Goal: Book appointment/travel/reservation

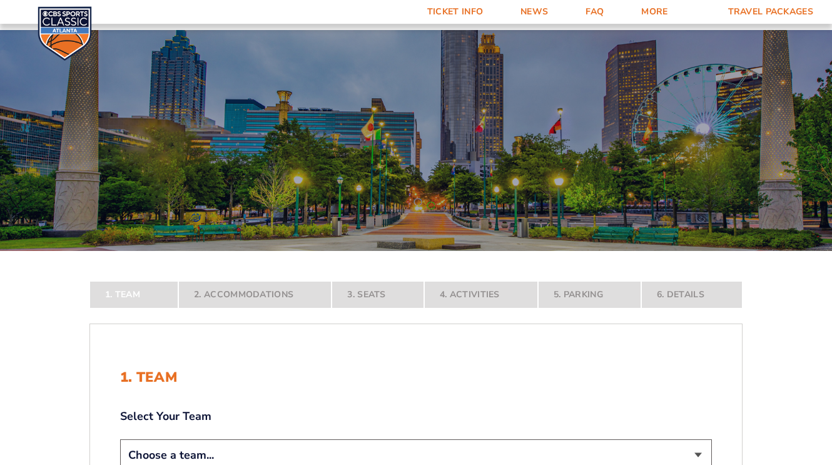
select select "12956"
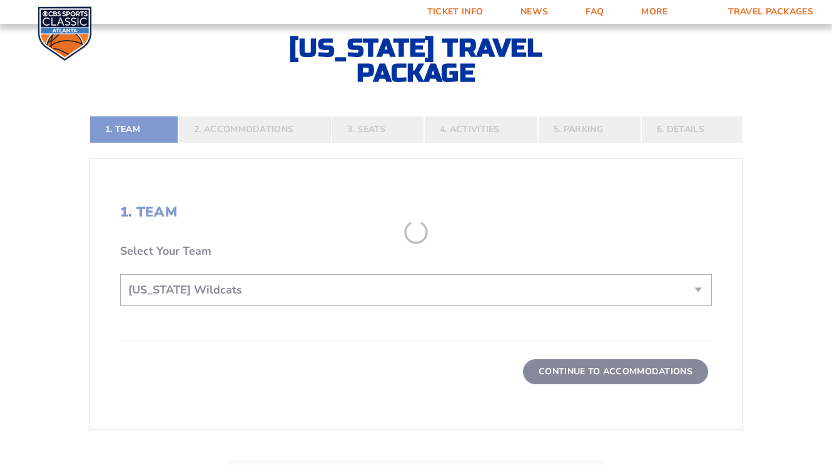
scroll to position [253, 0]
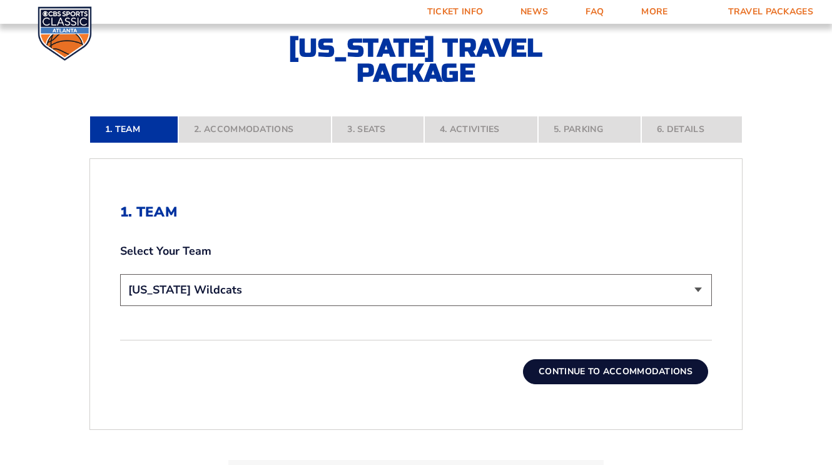
click at [550, 372] on button "Continue To Accommodations" at bounding box center [615, 371] width 185 height 25
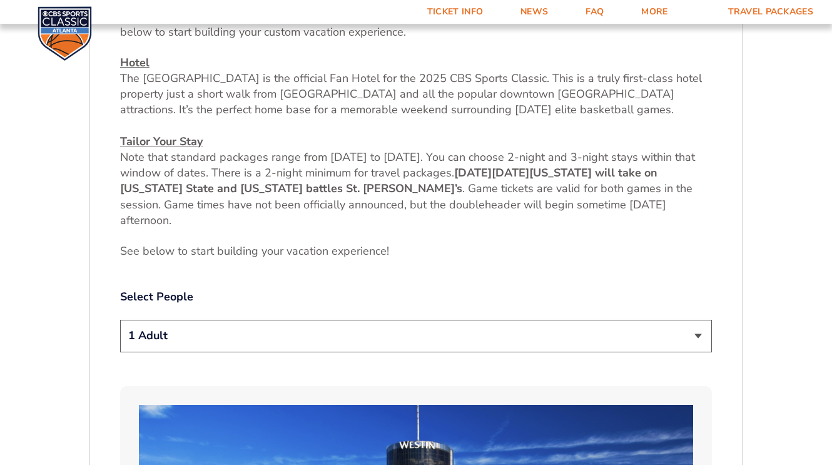
scroll to position [499, 0]
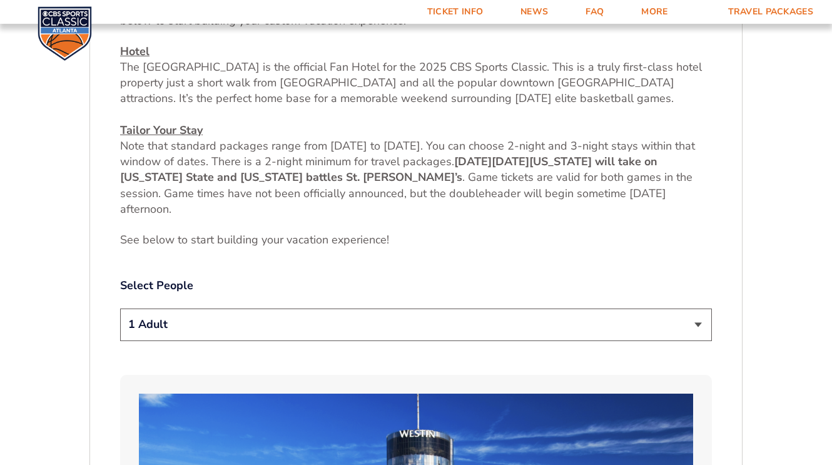
select select "2 Adults"
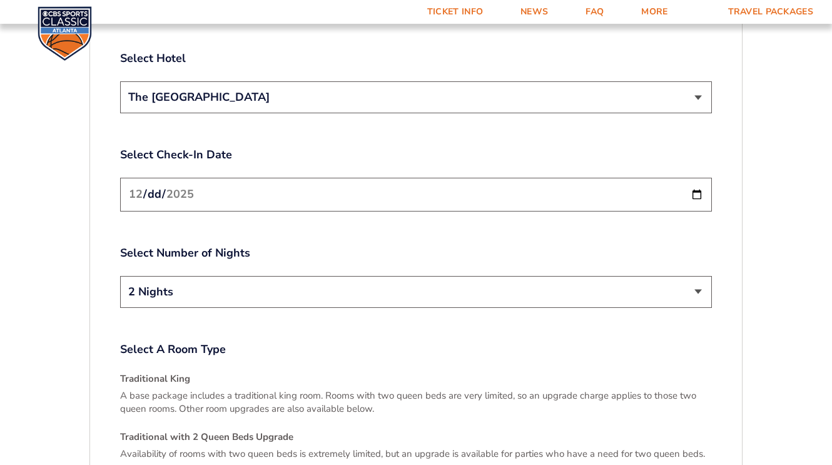
scroll to position [1534, 0]
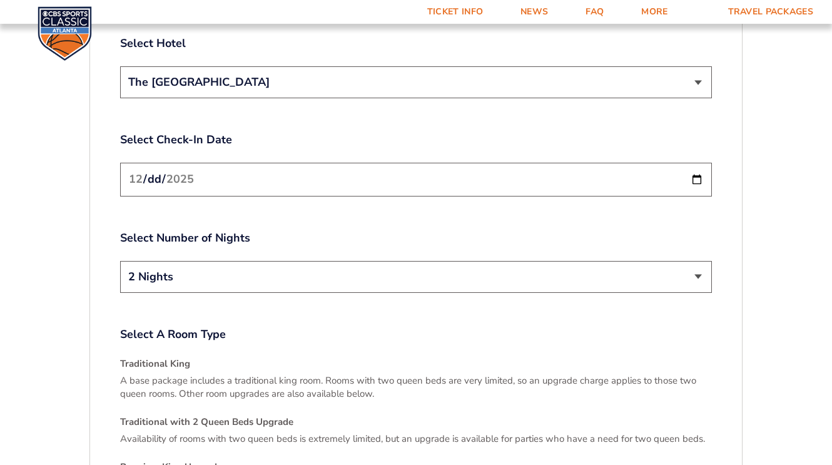
click at [629, 165] on input "[DATE]" at bounding box center [416, 179] width 592 height 33
click at [266, 163] on input "[DATE]" at bounding box center [416, 179] width 592 height 33
type input "[DATE]"
click at [277, 230] on label "Select Number of Nights" at bounding box center [416, 238] width 592 height 16
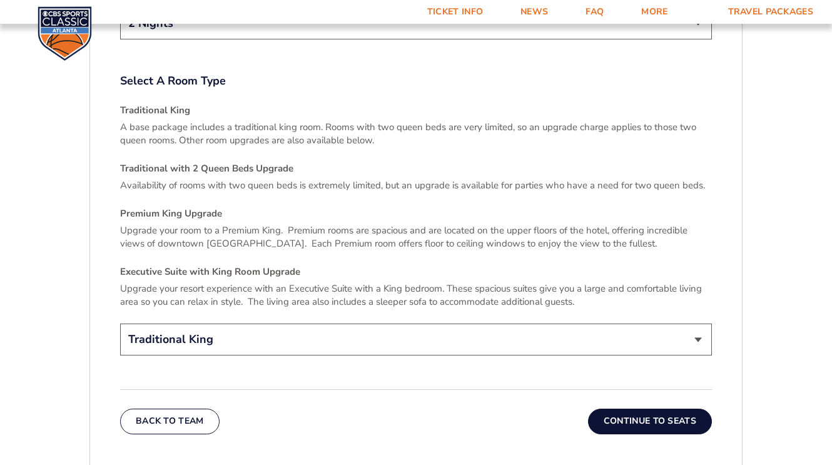
scroll to position [1795, 0]
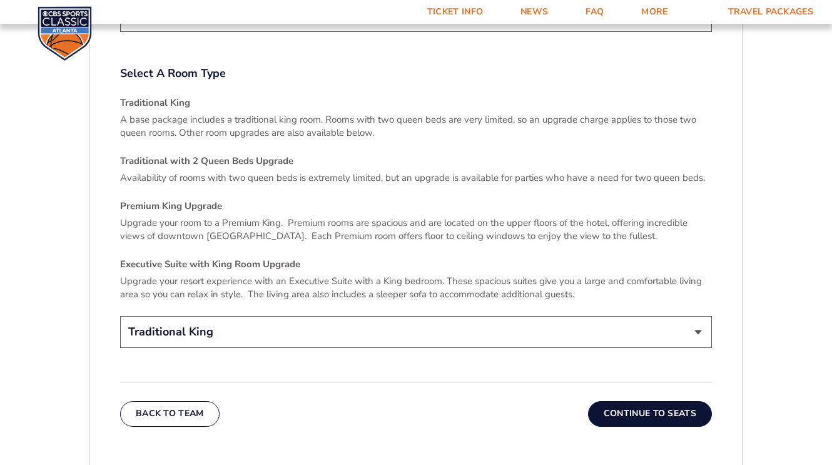
click at [638, 404] on button "Continue To Seats" at bounding box center [650, 413] width 124 height 25
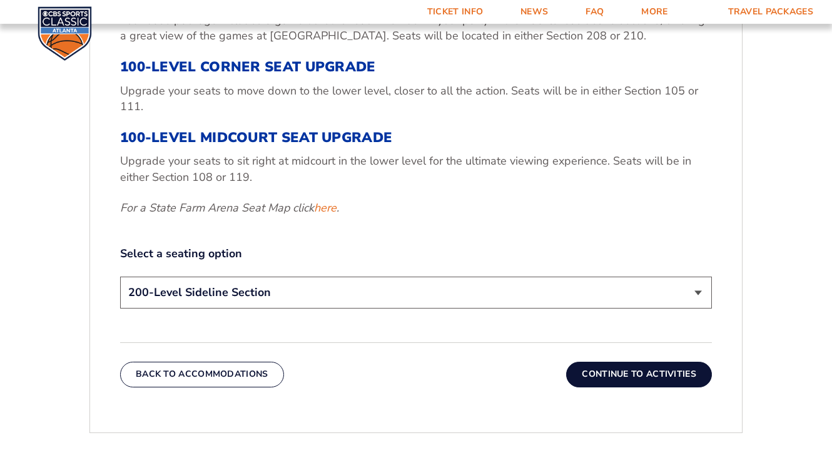
scroll to position [508, 0]
click at [637, 366] on button "Continue To Activities" at bounding box center [639, 374] width 146 height 25
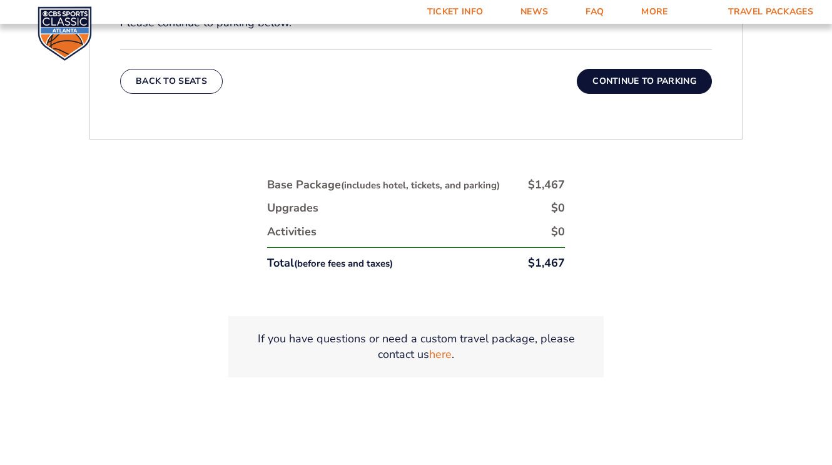
scroll to position [675, 0]
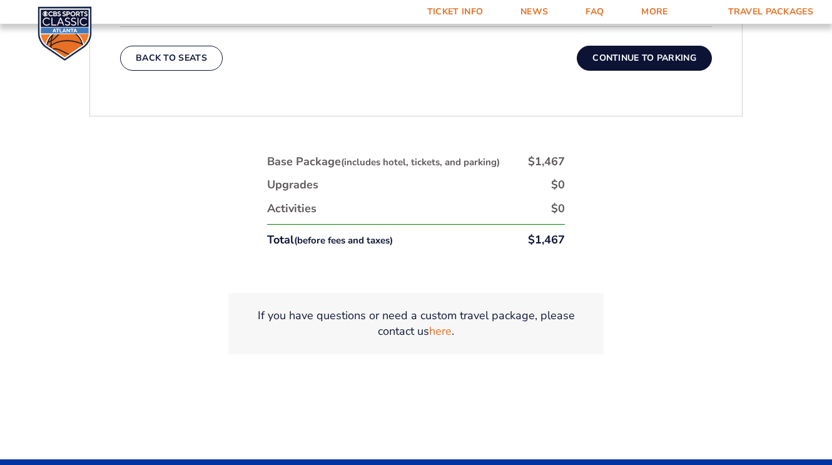
click at [660, 57] on button "Continue To Parking" at bounding box center [644, 58] width 135 height 25
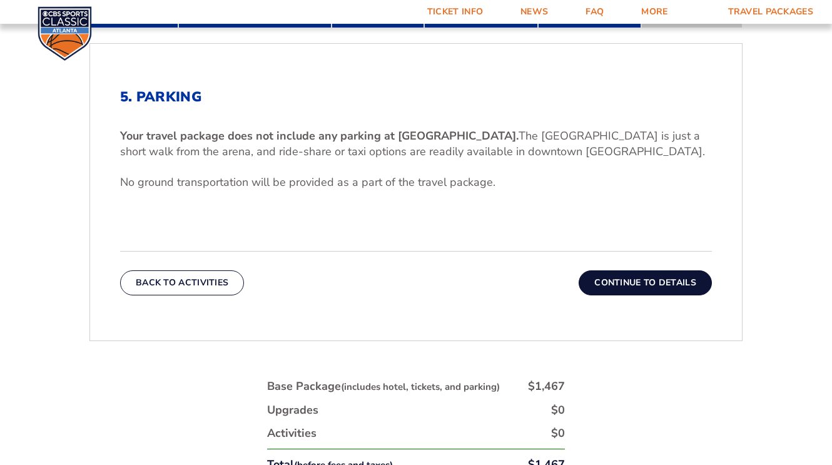
scroll to position [396, 0]
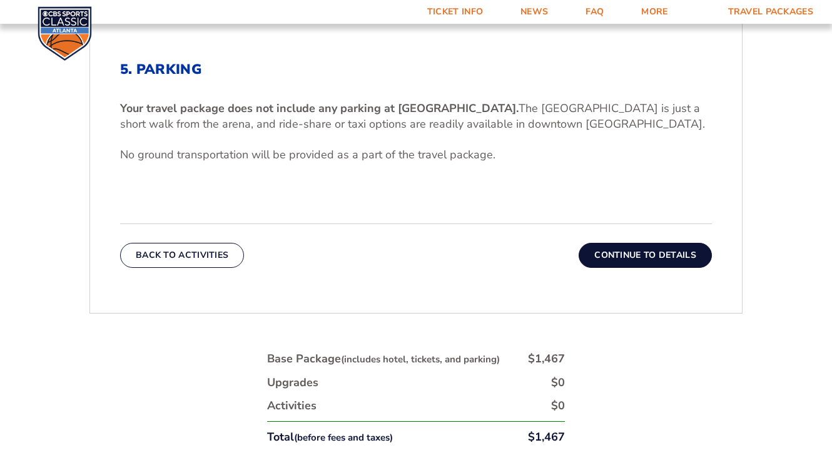
click at [638, 258] on button "Continue To Details" at bounding box center [645, 255] width 133 height 25
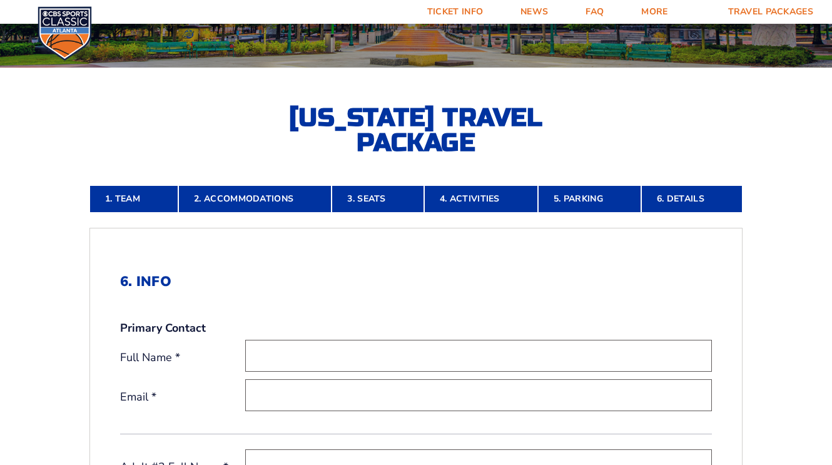
scroll to position [256, 0]
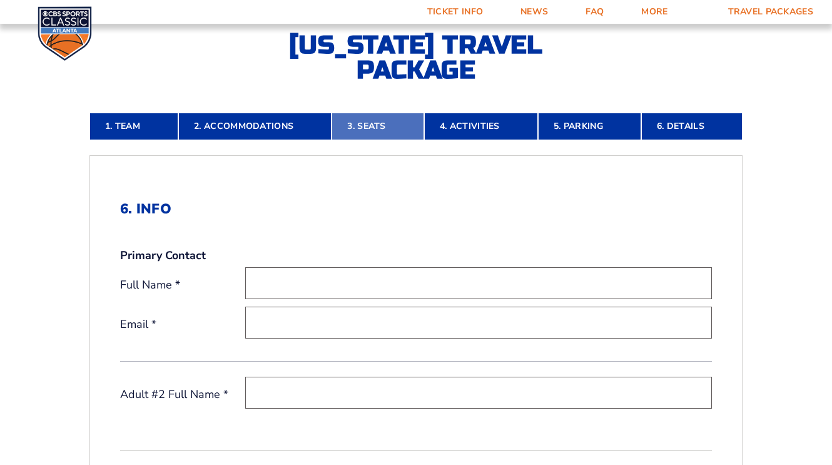
click at [369, 126] on link "3. Seats" at bounding box center [378, 127] width 92 height 28
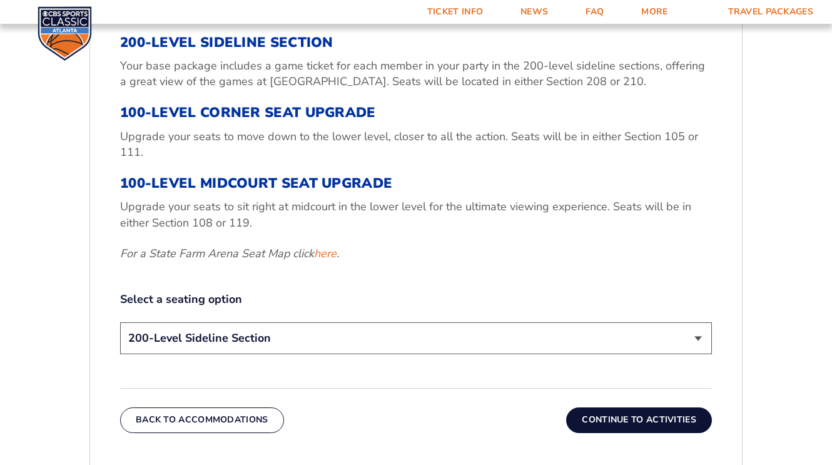
scroll to position [462, 0]
click at [624, 414] on button "Continue To Activities" at bounding box center [639, 419] width 146 height 25
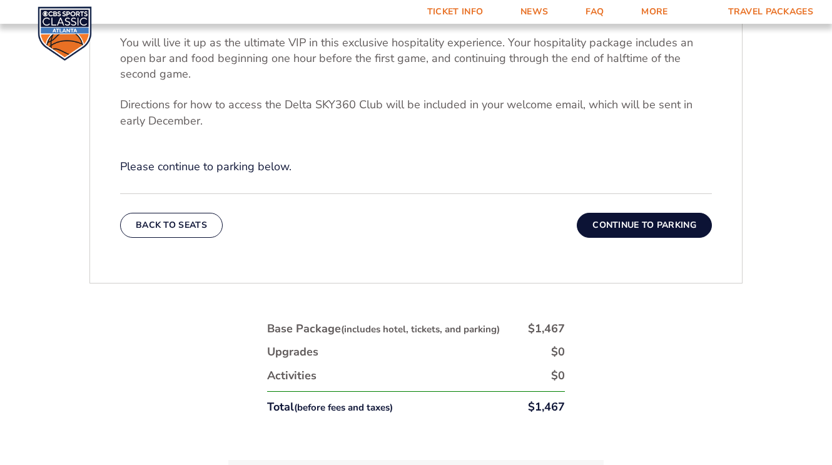
scroll to position [508, 0]
